Goal: Task Accomplishment & Management: Manage account settings

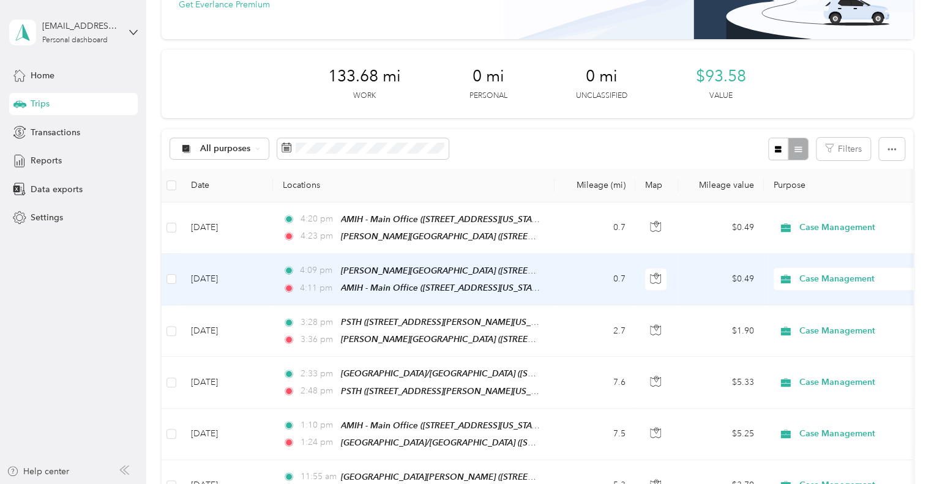
scroll to position [122, 0]
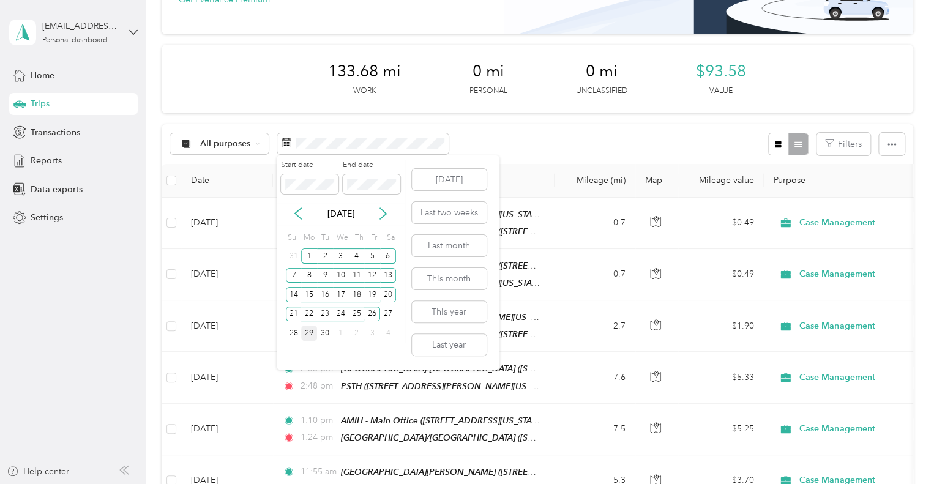
click at [309, 332] on div "29" at bounding box center [309, 333] width 16 height 15
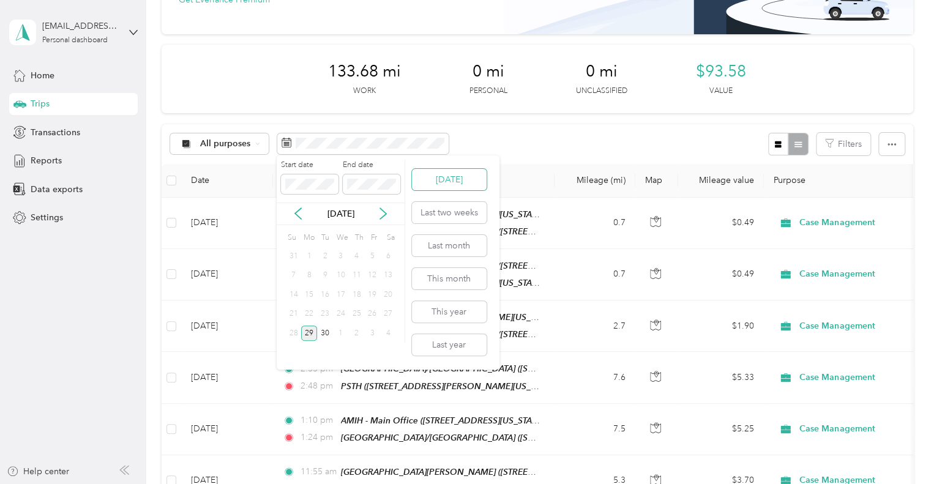
click at [451, 187] on button "Today" at bounding box center [449, 179] width 75 height 21
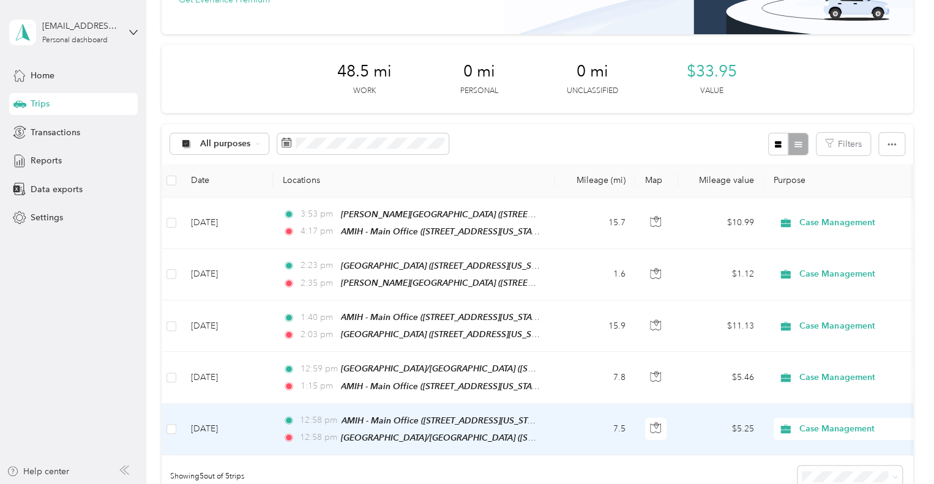
click at [241, 422] on td "Sep 29, 2025" at bounding box center [227, 429] width 92 height 51
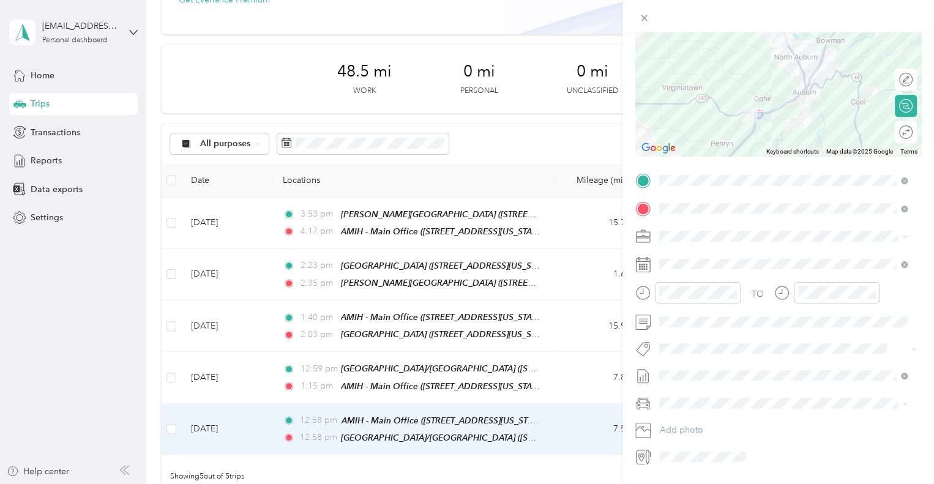
scroll to position [122, 0]
click at [226, 375] on div "Trip details Save This trip cannot be edited because it is either under review,…" at bounding box center [467, 242] width 934 height 484
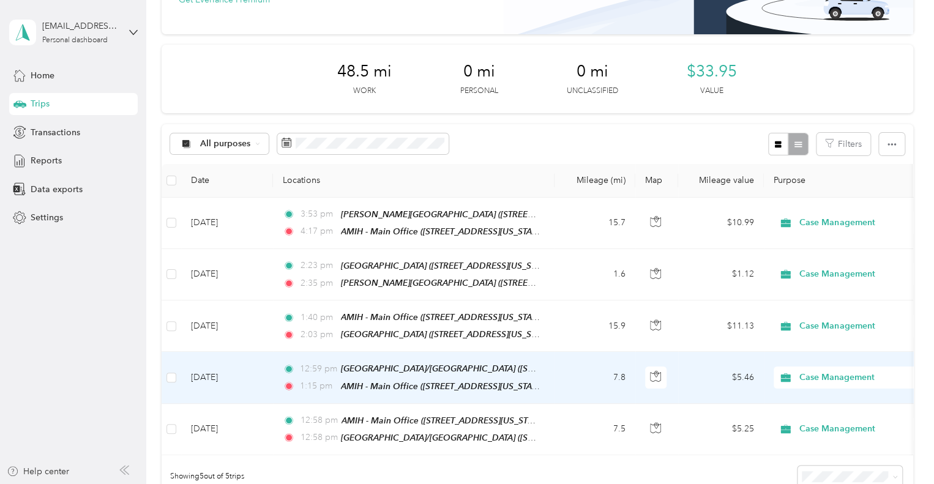
click at [227, 374] on td "Sep 29, 2025" at bounding box center [227, 377] width 92 height 51
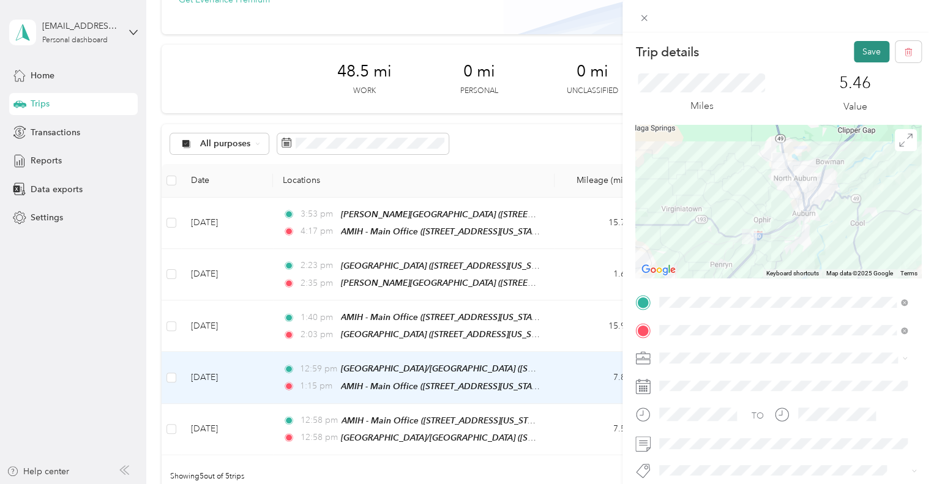
click at [869, 54] on button "Save" at bounding box center [872, 51] width 36 height 21
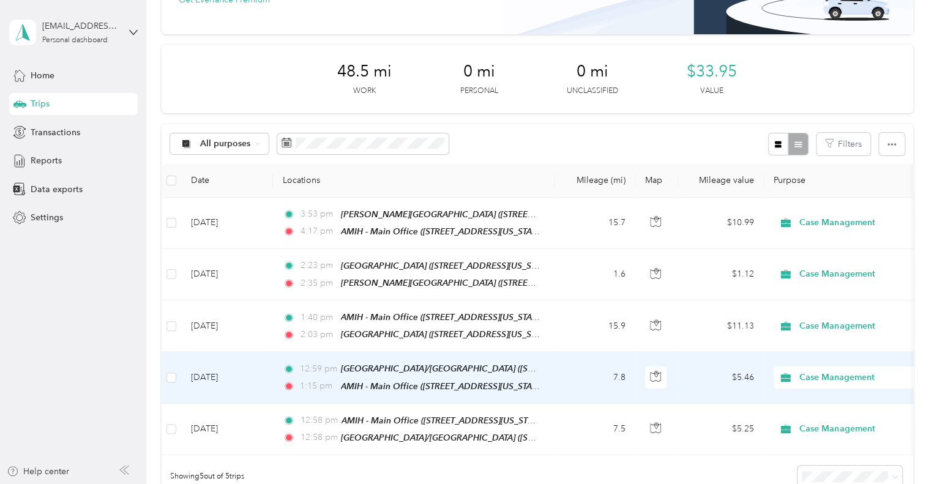
click at [252, 369] on td "Sep 29, 2025" at bounding box center [227, 377] width 92 height 51
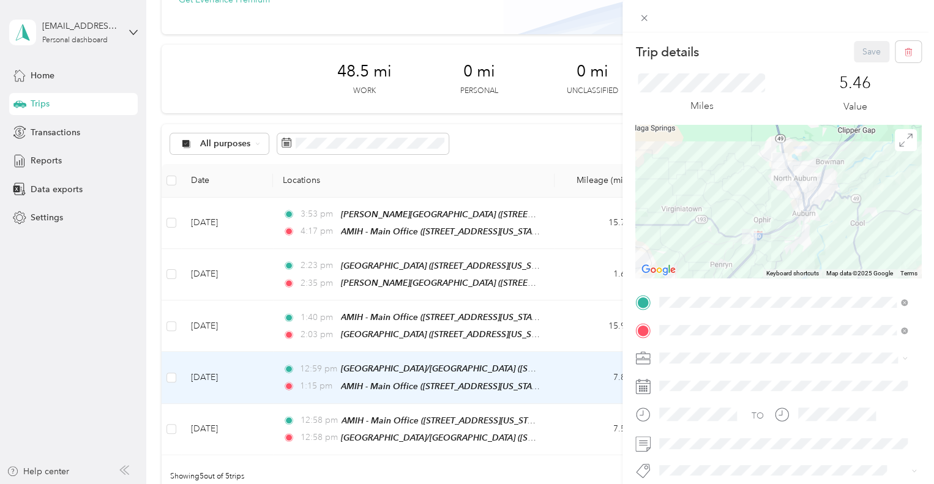
click at [260, 327] on div "Trip details Save This trip cannot be edited because it is either under review,…" at bounding box center [467, 242] width 934 height 484
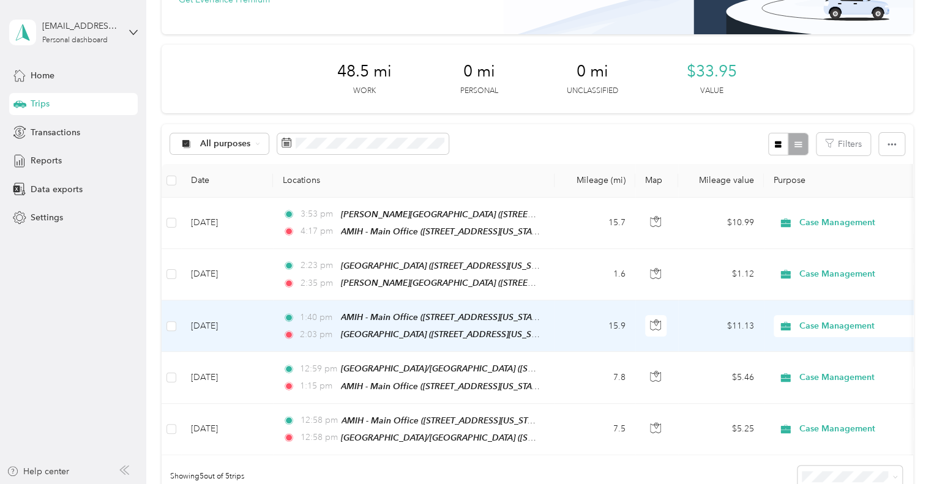
click at [260, 327] on td "Sep 29, 2025" at bounding box center [227, 326] width 92 height 51
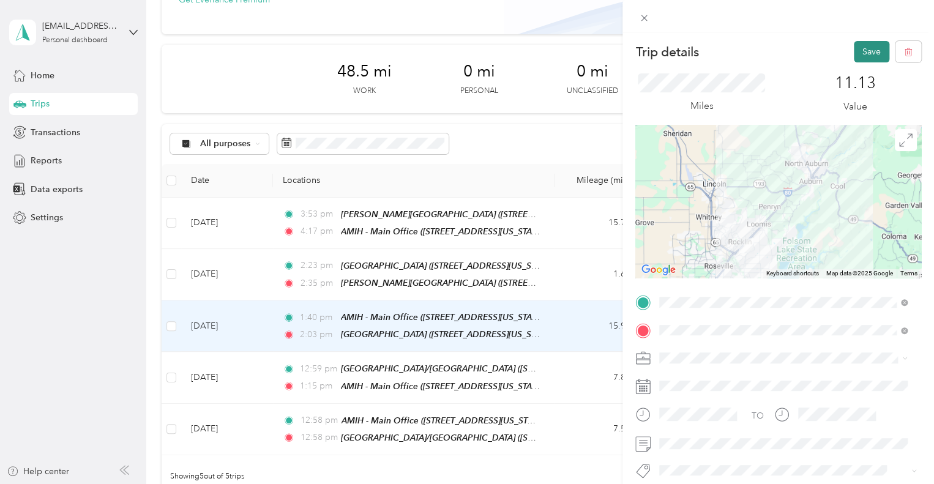
click at [863, 56] on button "Save" at bounding box center [872, 51] width 36 height 21
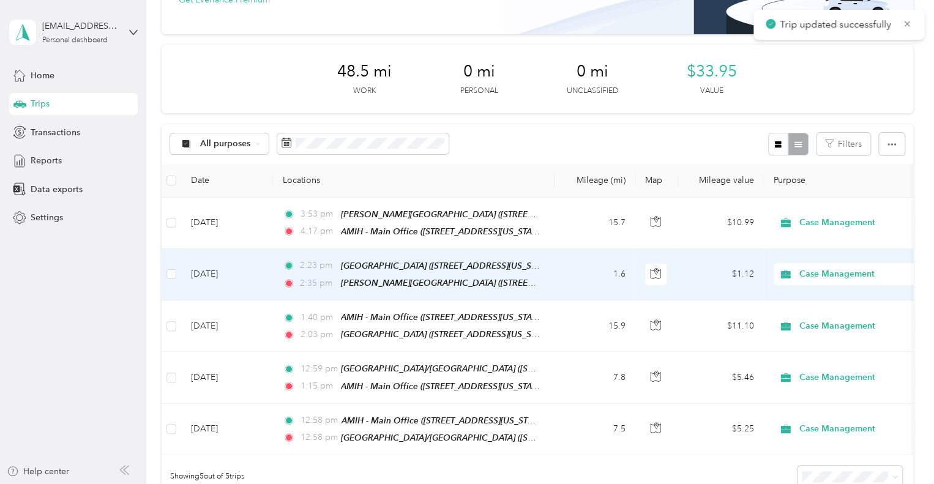
click at [260, 269] on td "Sep 29, 2025" at bounding box center [227, 274] width 92 height 51
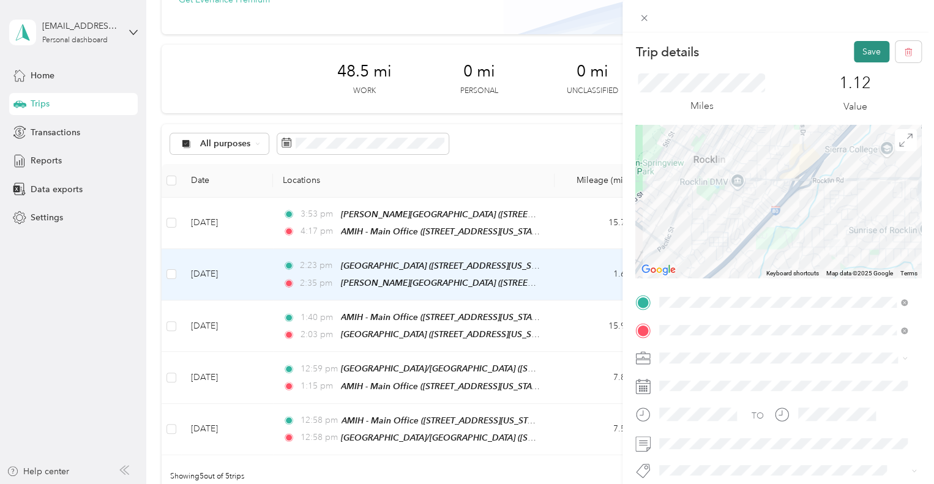
click at [860, 51] on button "Save" at bounding box center [872, 51] width 36 height 21
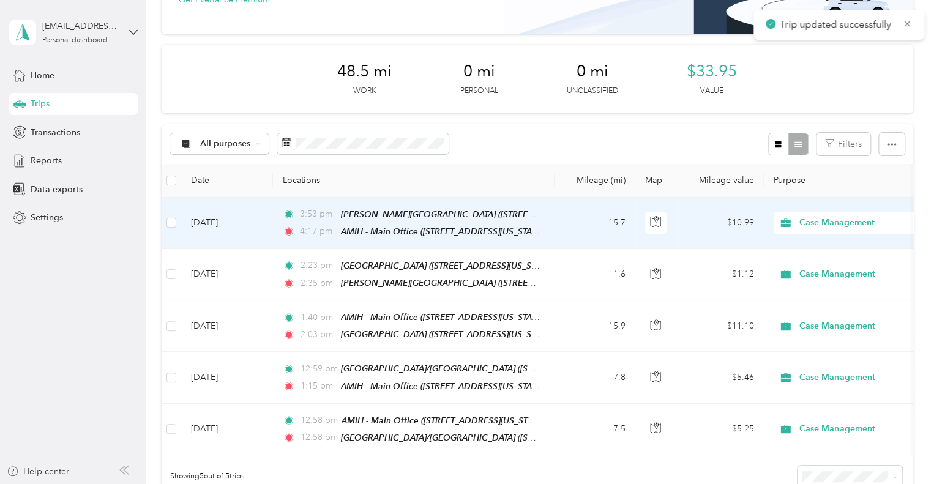
click at [260, 219] on td "Sep 29, 2025" at bounding box center [227, 223] width 92 height 51
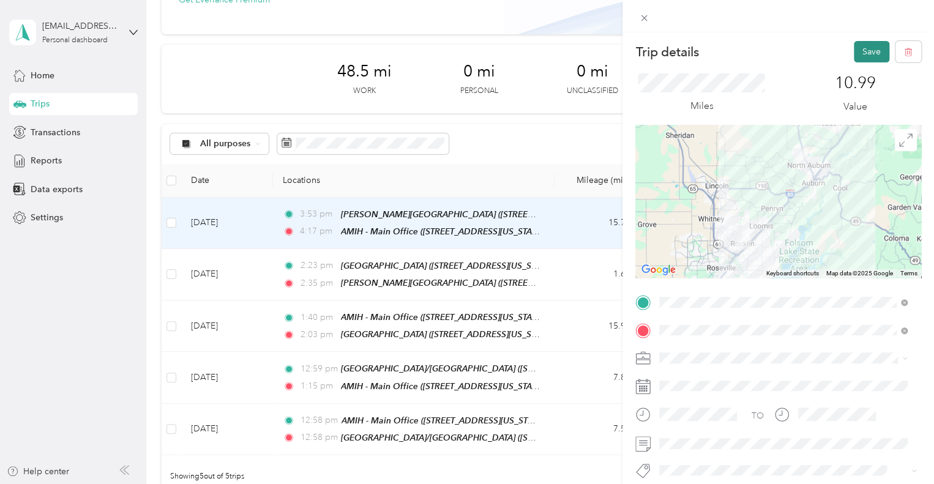
click at [861, 46] on button "Save" at bounding box center [872, 51] width 36 height 21
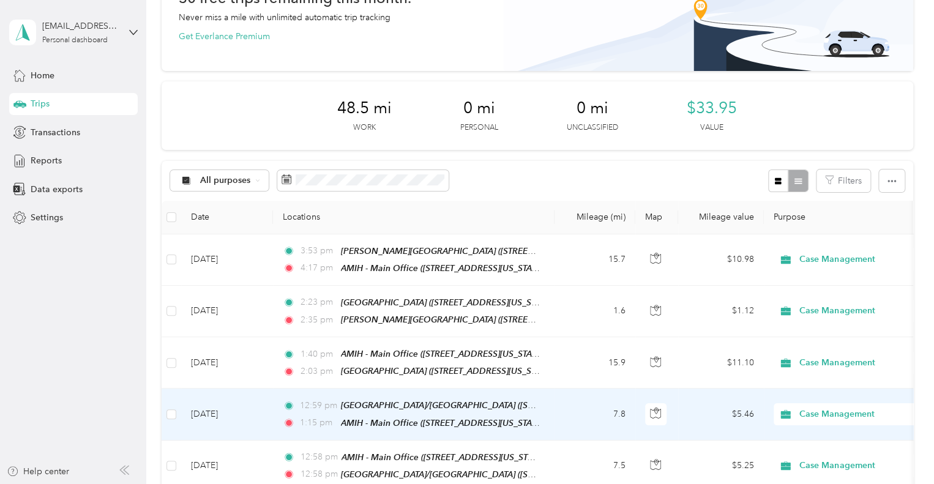
scroll to position [61, 0]
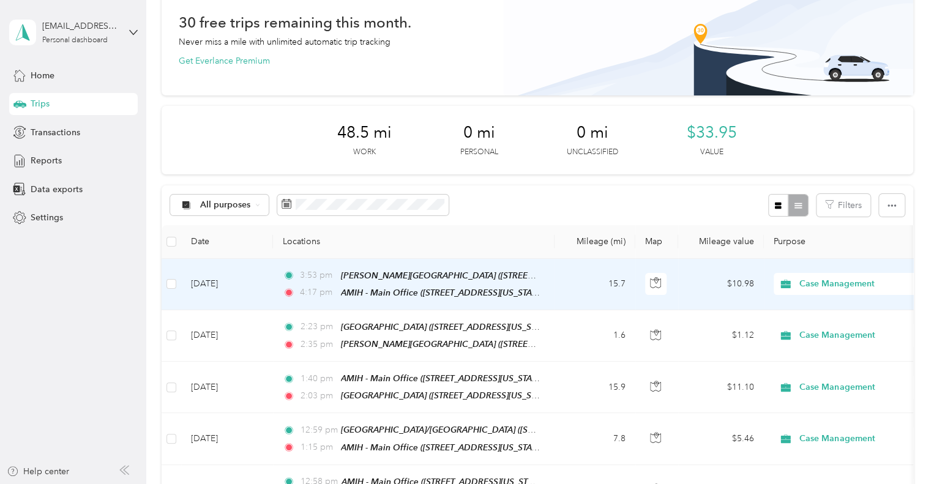
click at [249, 283] on td "Sep 29, 2025" at bounding box center [227, 284] width 92 height 51
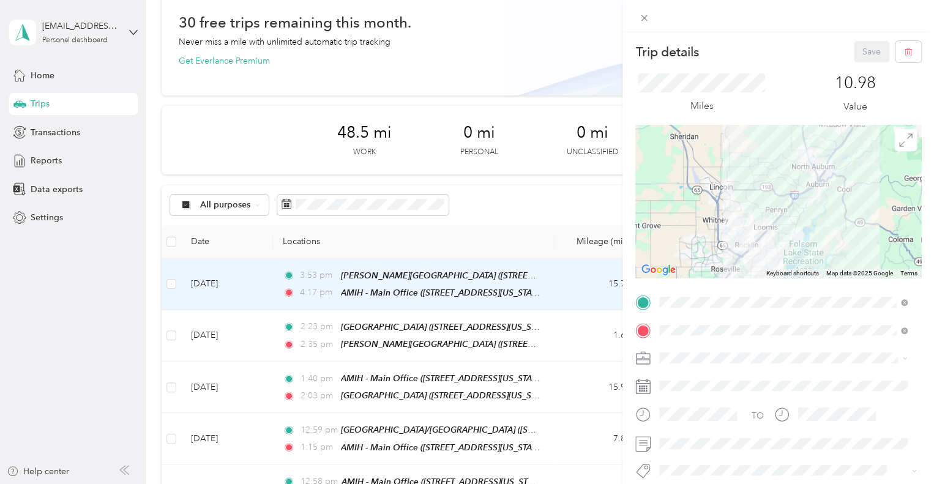
click at [855, 54] on div "Save" at bounding box center [888, 51] width 68 height 21
drag, startPoint x: 647, startPoint y: 15, endPoint x: 664, endPoint y: 85, distance: 72.3
click at [647, 14] on icon at bounding box center [644, 18] width 10 height 10
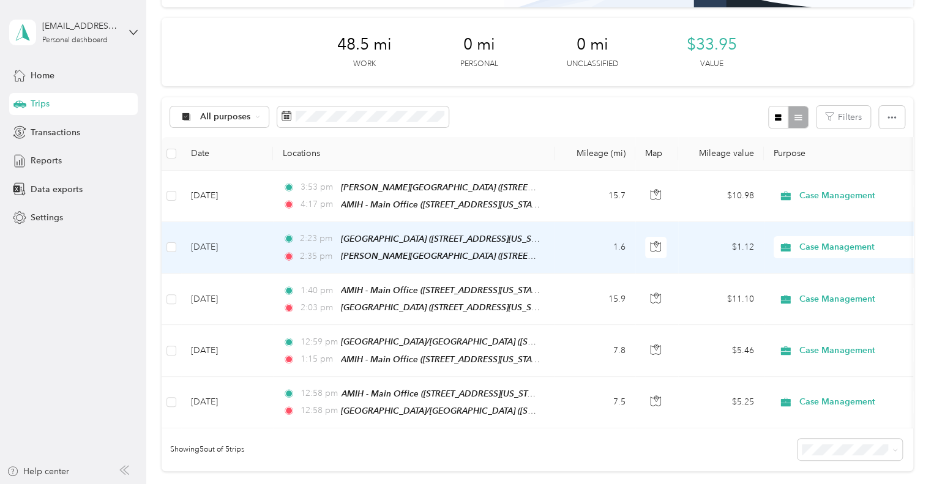
scroll to position [245, 0]
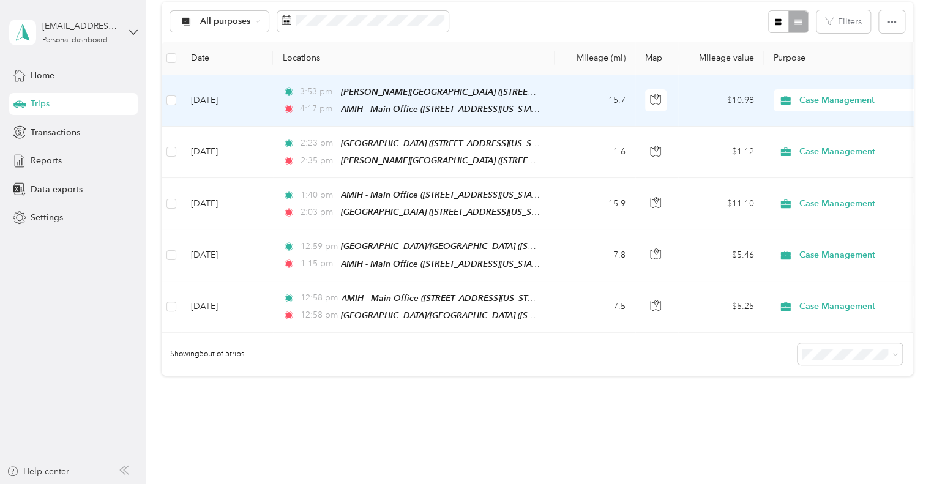
click at [223, 97] on td "Sep 29, 2025" at bounding box center [227, 100] width 92 height 51
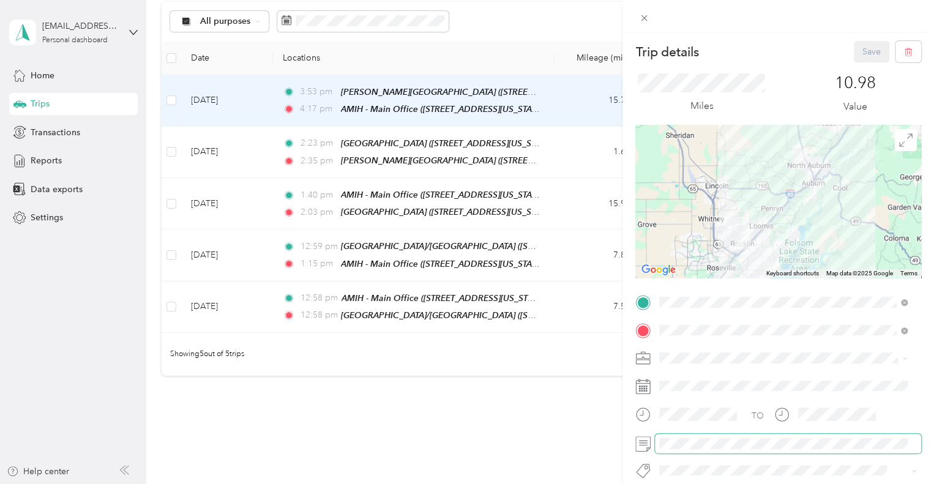
scroll to position [61, 0]
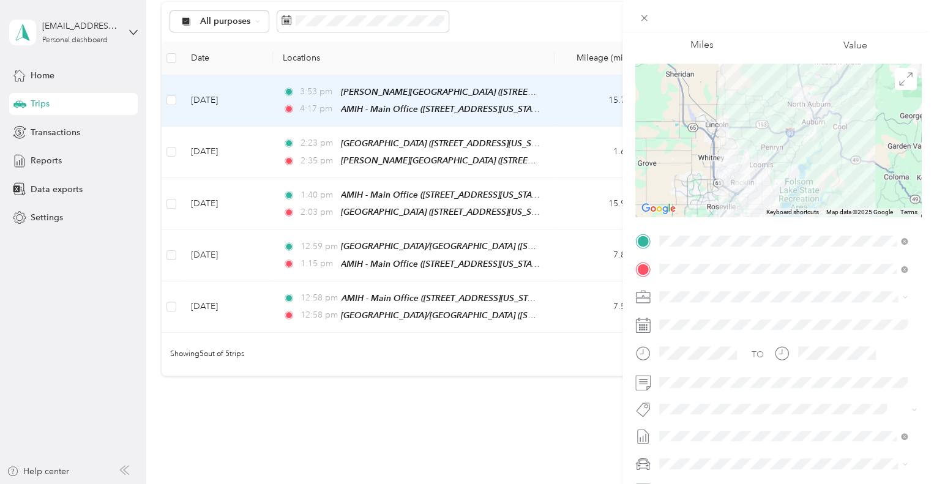
click at [538, 384] on div "Trip details Save This trip cannot be edited because it is either under review,…" at bounding box center [467, 242] width 934 height 484
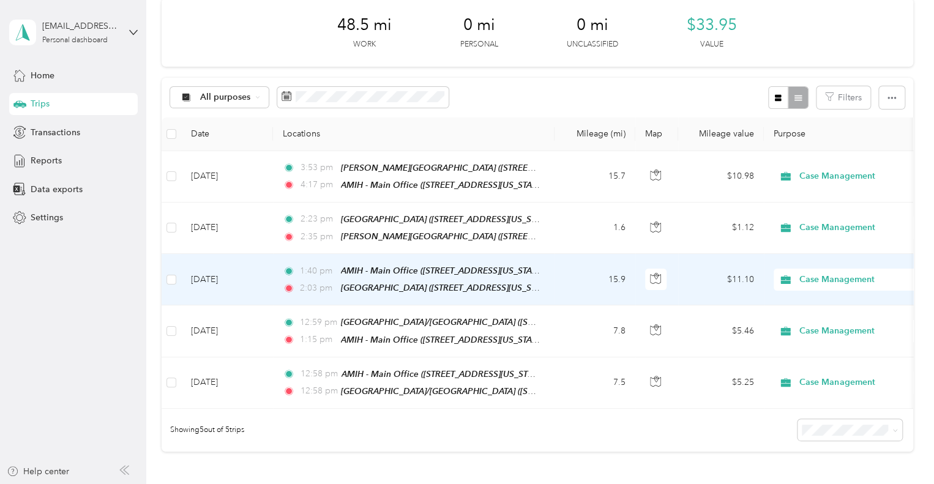
scroll to position [184, 0]
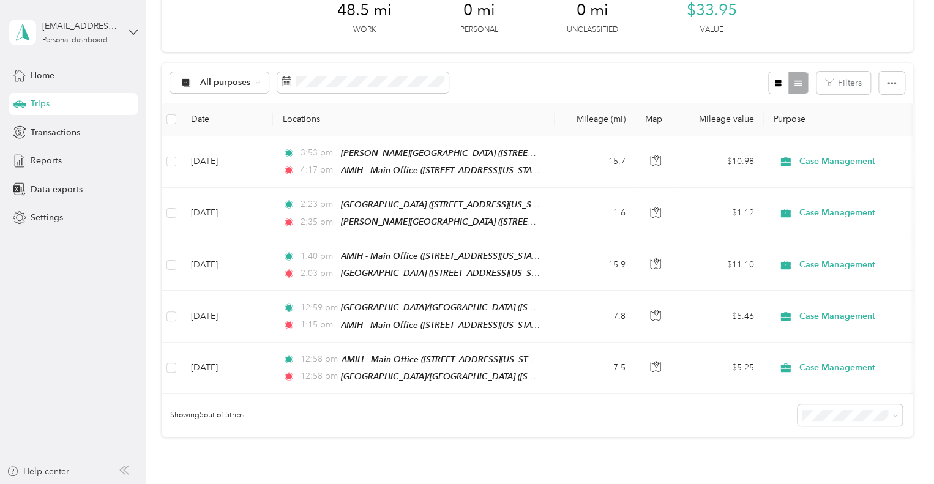
click at [47, 101] on span "Trips" at bounding box center [40, 103] width 19 height 13
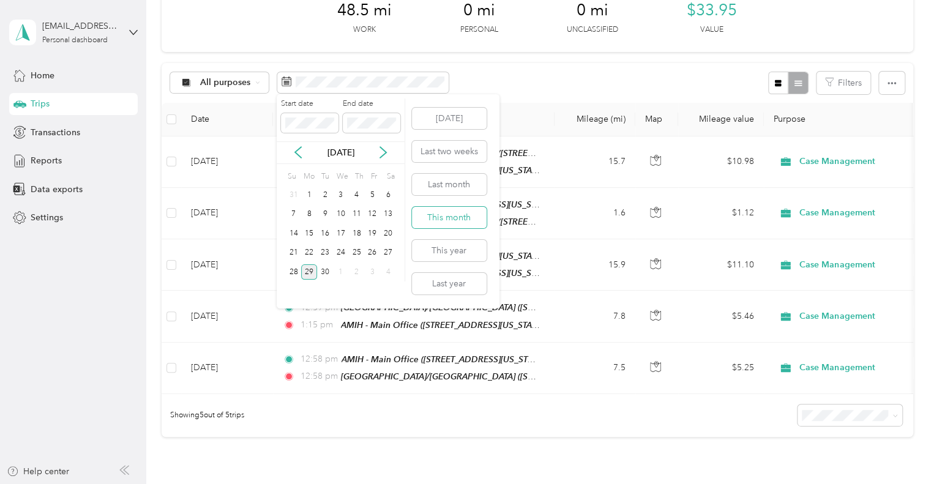
click at [455, 217] on button "This month" at bounding box center [449, 217] width 75 height 21
